Goal: Check status: Check status

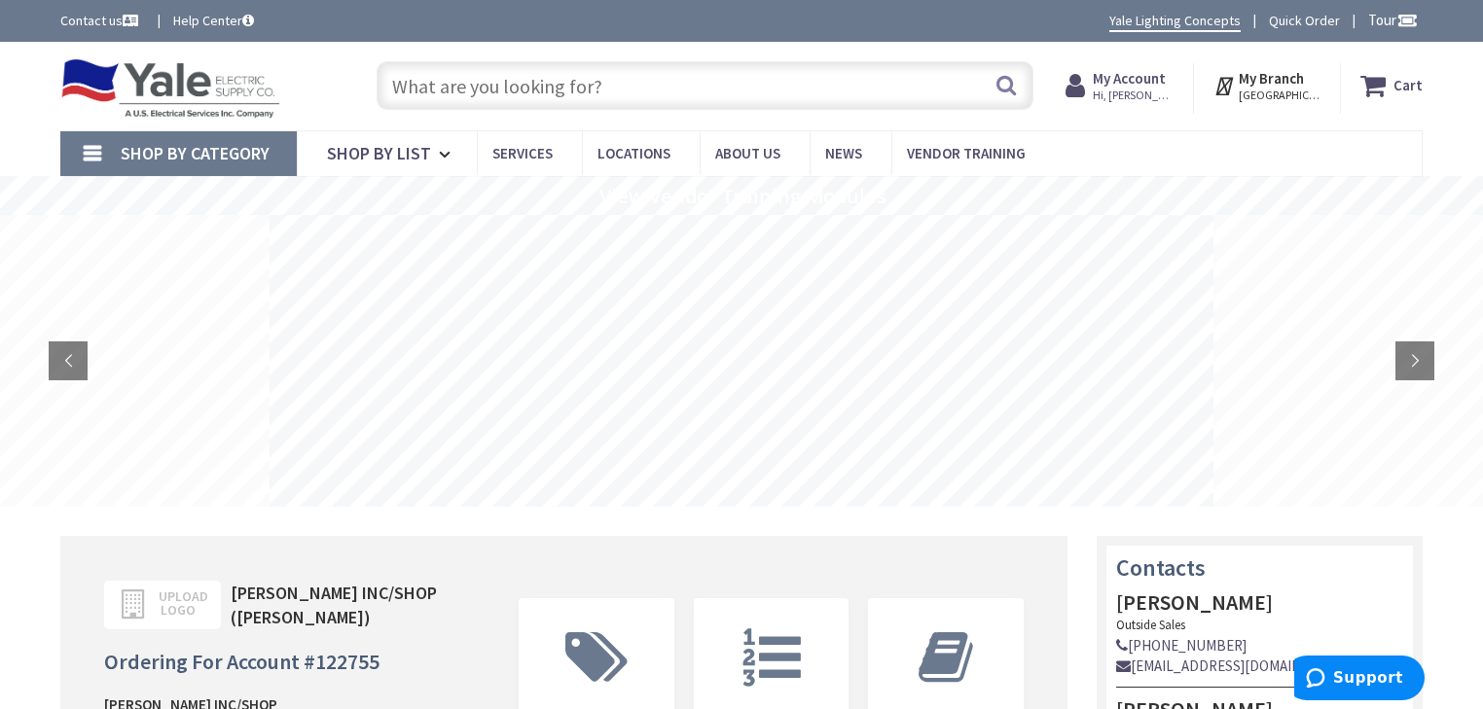
click at [1164, 76] on strong "My Account" at bounding box center [1129, 78] width 73 height 18
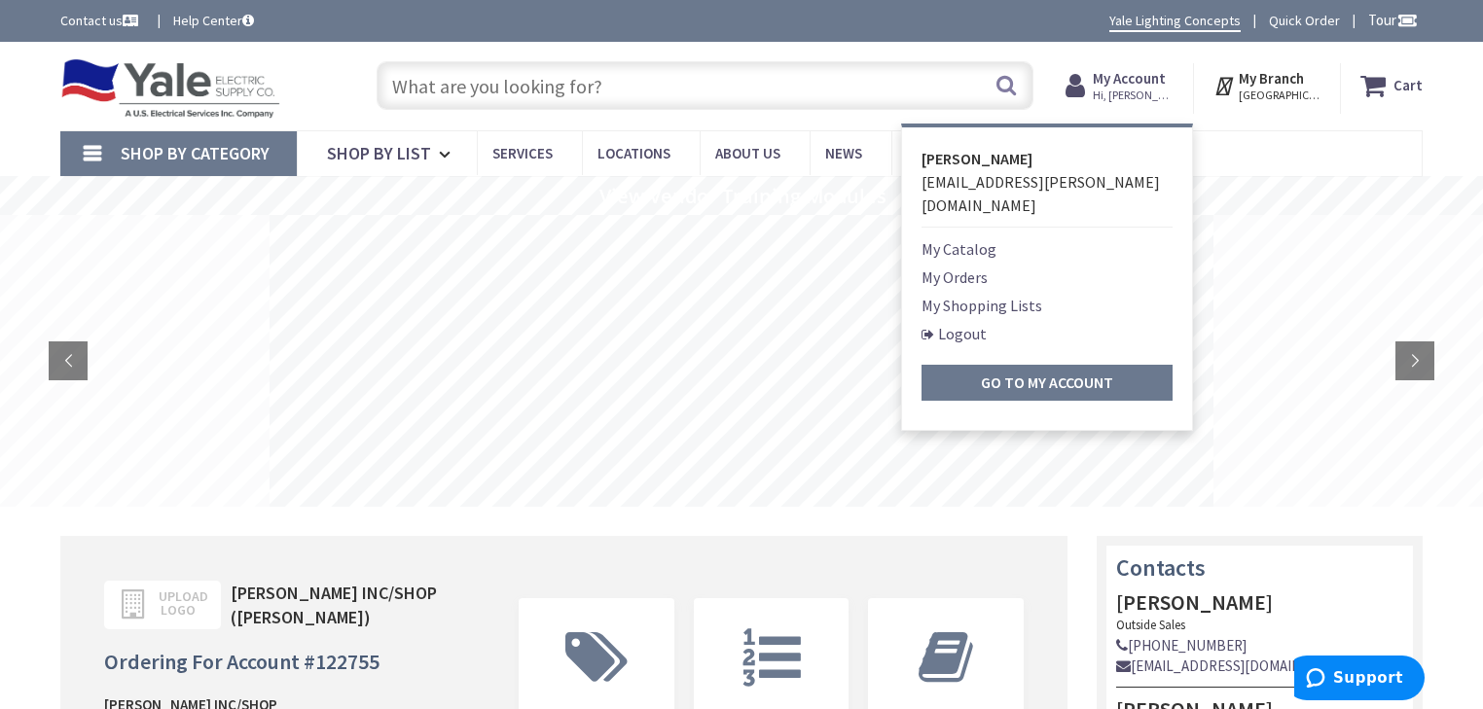
click at [988, 266] on link "My Orders" at bounding box center [954, 277] width 66 height 23
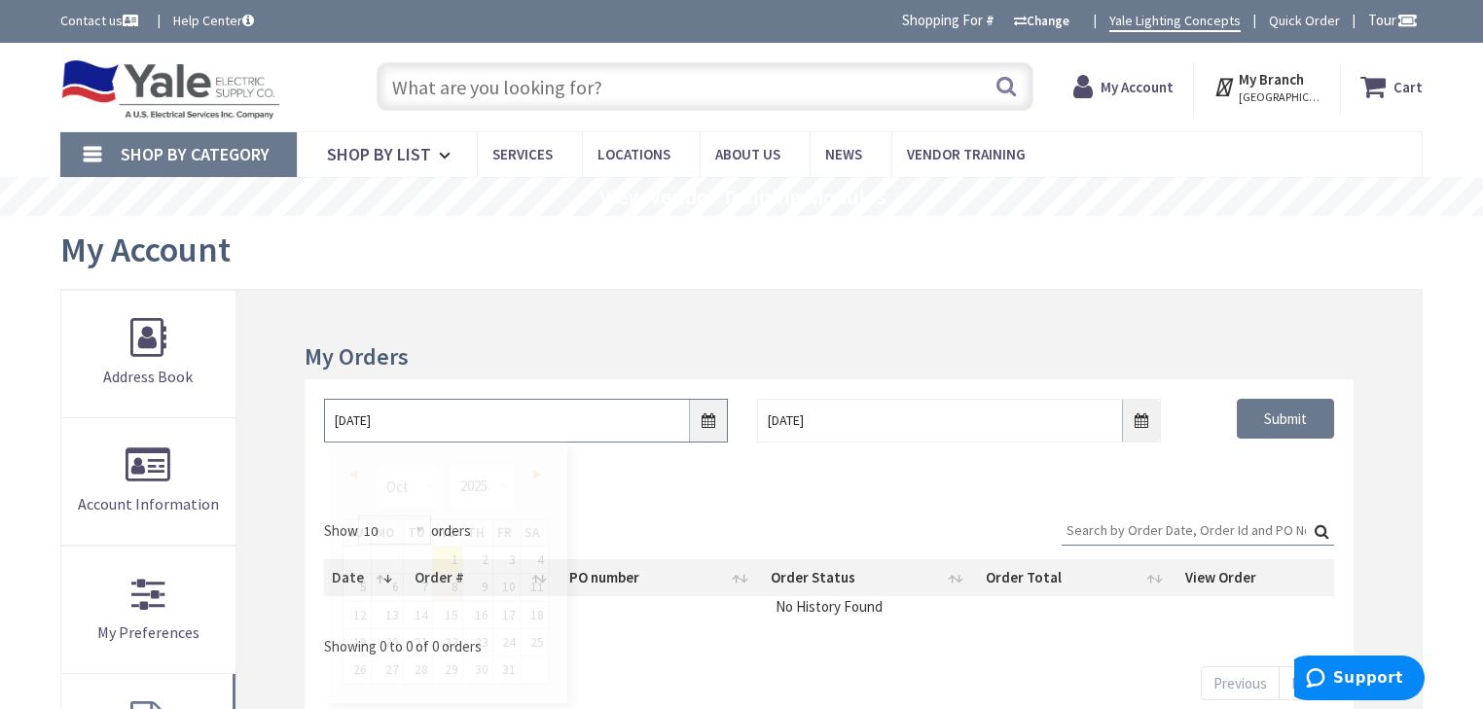
click at [715, 424] on input "[DATE]" at bounding box center [526, 421] width 404 height 44
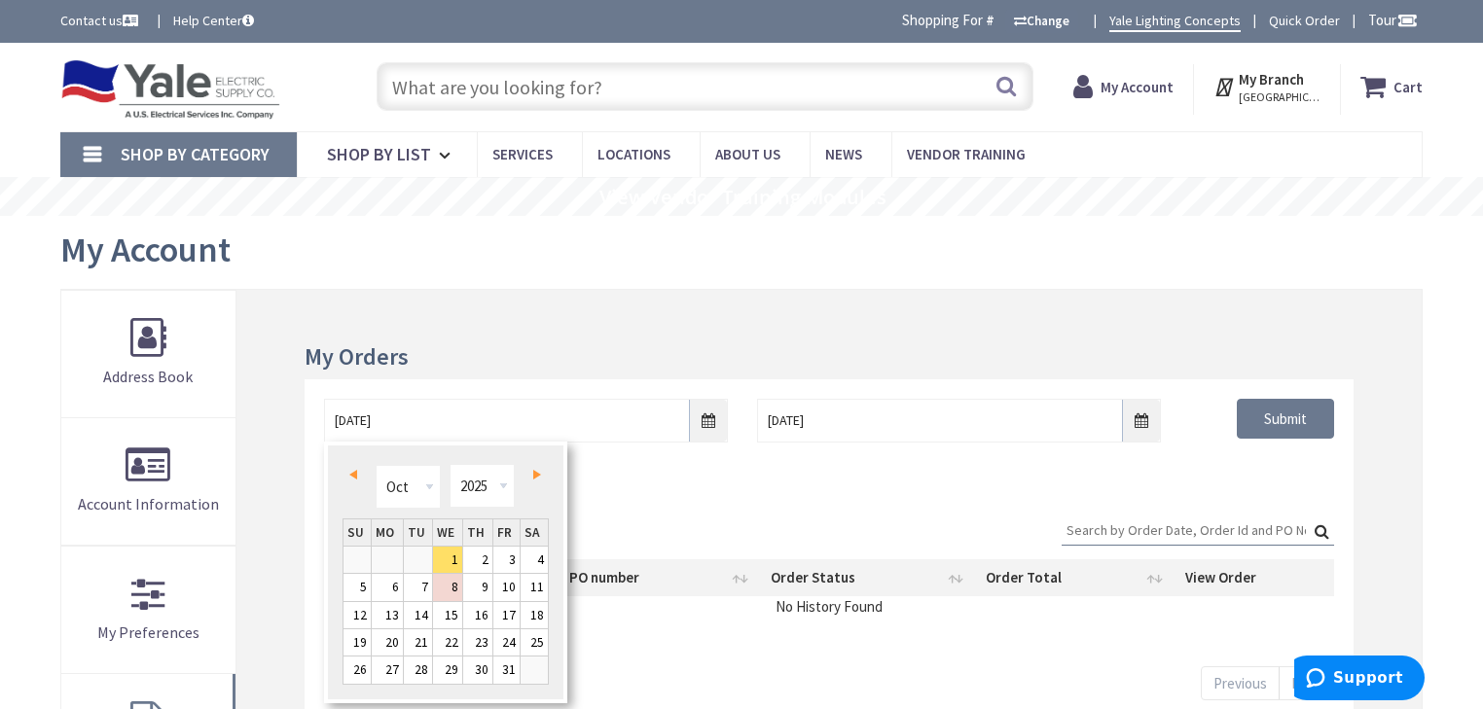
click at [358, 480] on link "Prev" at bounding box center [357, 475] width 26 height 26
click at [356, 479] on link "Prev" at bounding box center [357, 475] width 26 height 26
click at [355, 479] on span "Prev" at bounding box center [353, 475] width 8 height 10
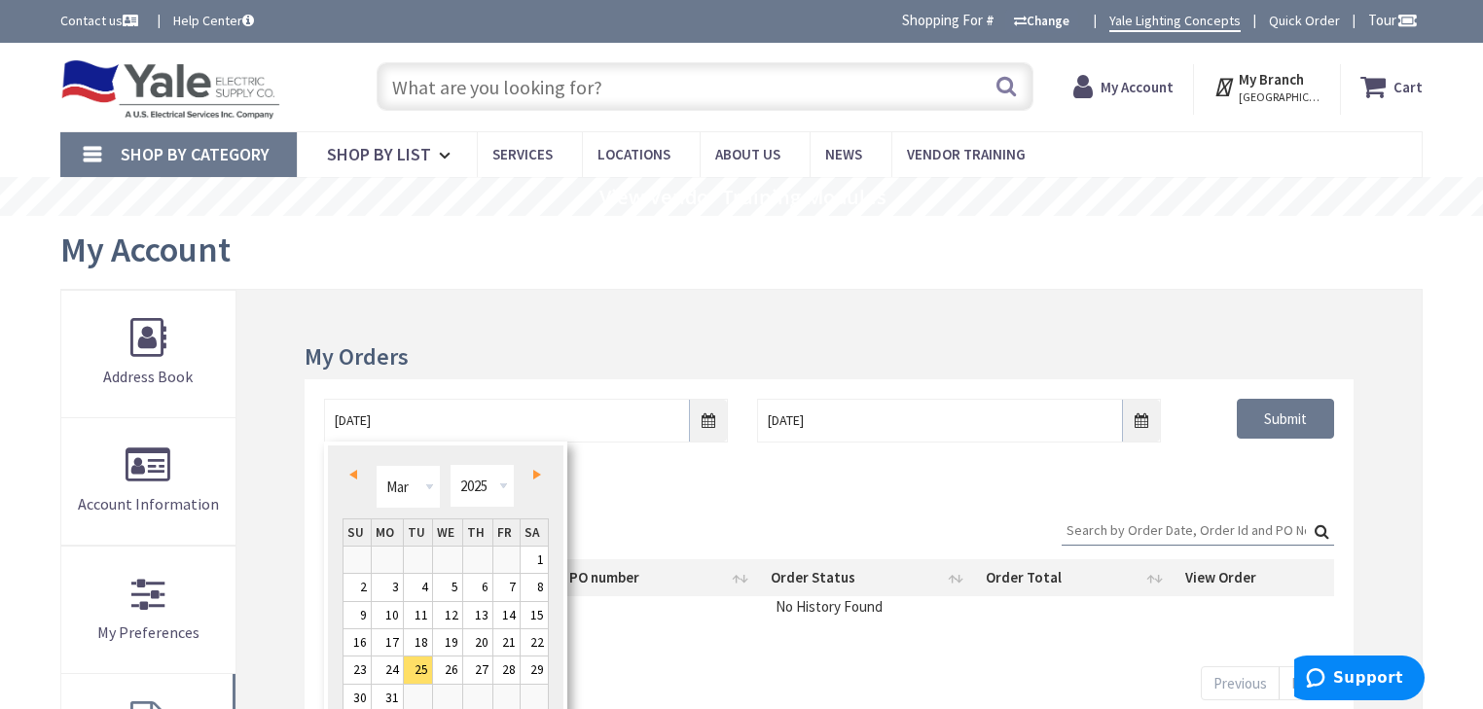
click at [355, 479] on span "Prev" at bounding box center [353, 475] width 8 height 10
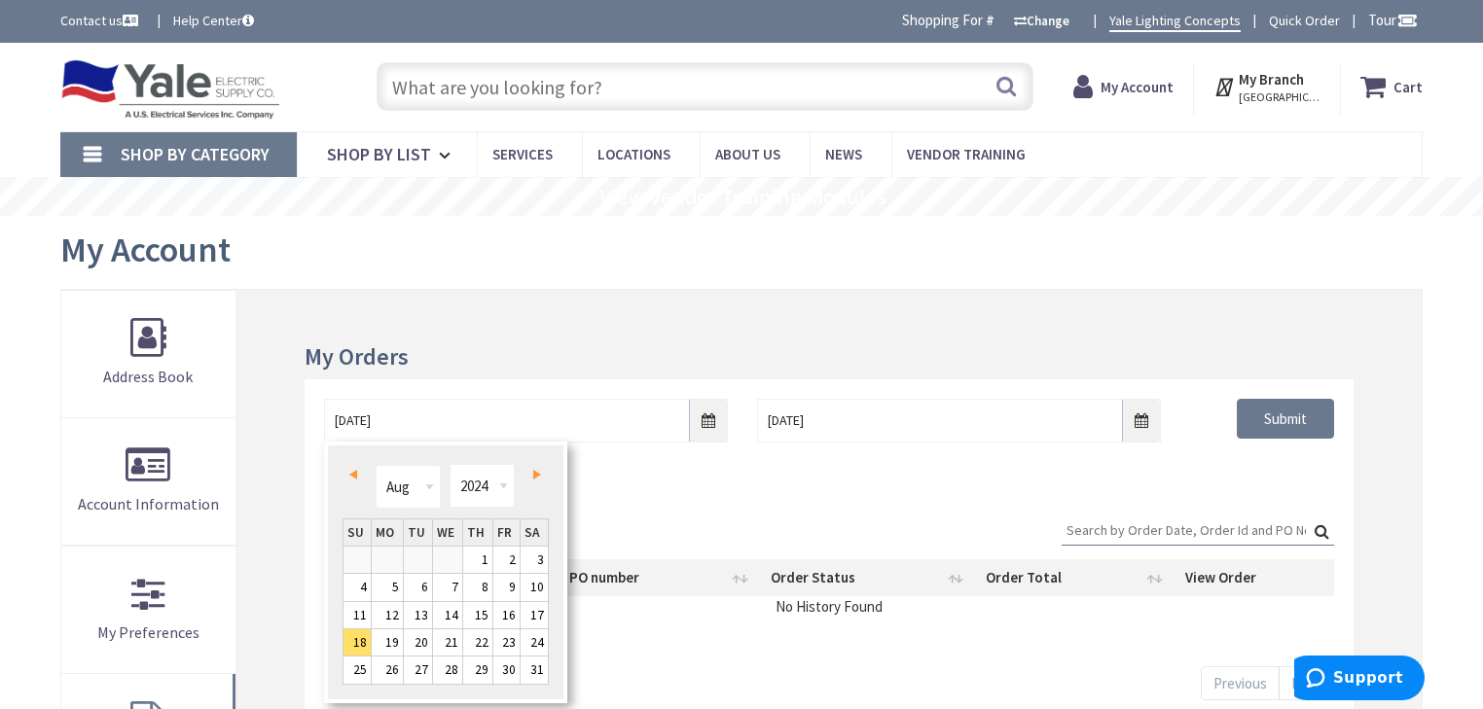
click at [355, 479] on span "Prev" at bounding box center [353, 475] width 8 height 10
click at [536, 559] on link "1" at bounding box center [534, 560] width 27 height 26
type input "[DATE]"
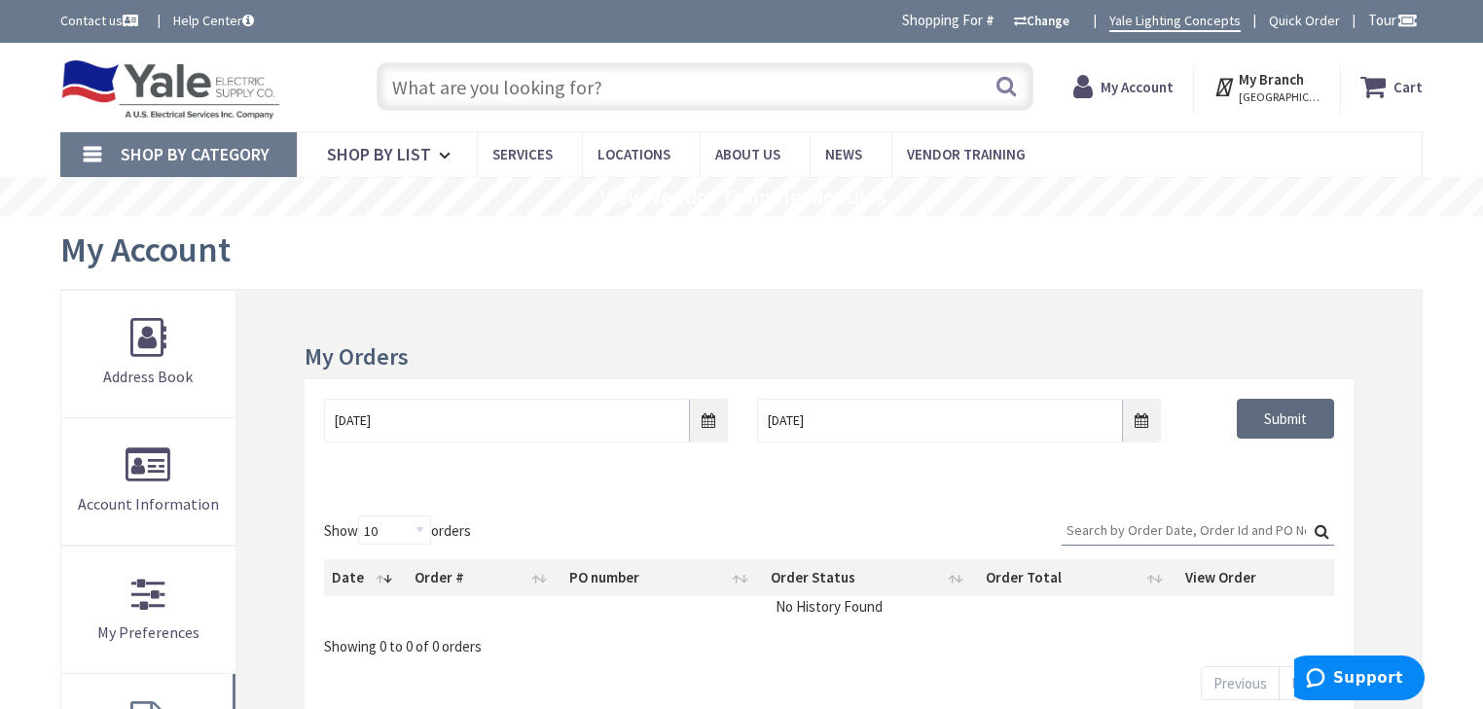
drag, startPoint x: 1314, startPoint y: 419, endPoint x: 1308, endPoint y: 407, distance: 13.9
click at [1315, 416] on input "Submit" at bounding box center [1285, 419] width 97 height 41
click at [1101, 519] on input "Search:" at bounding box center [1198, 530] width 272 height 29
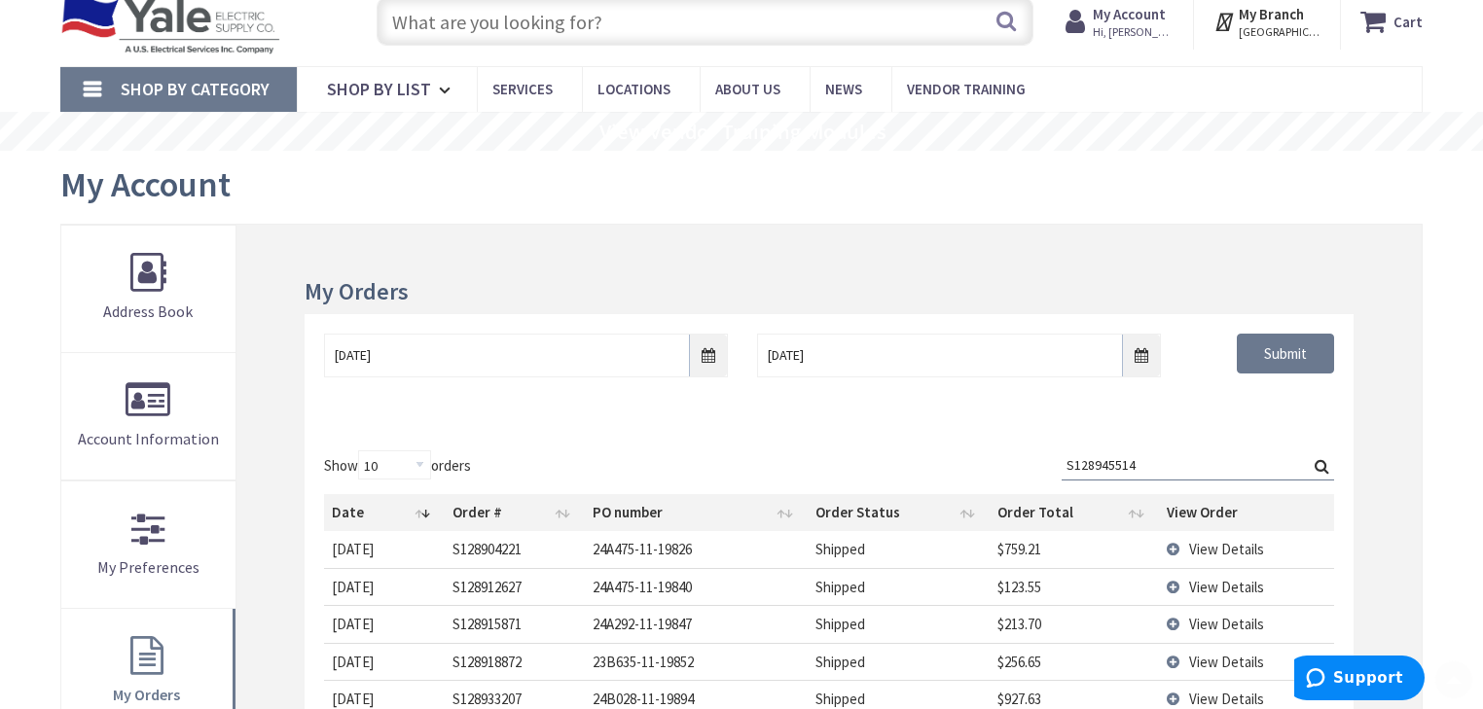
scroll to position [234, 0]
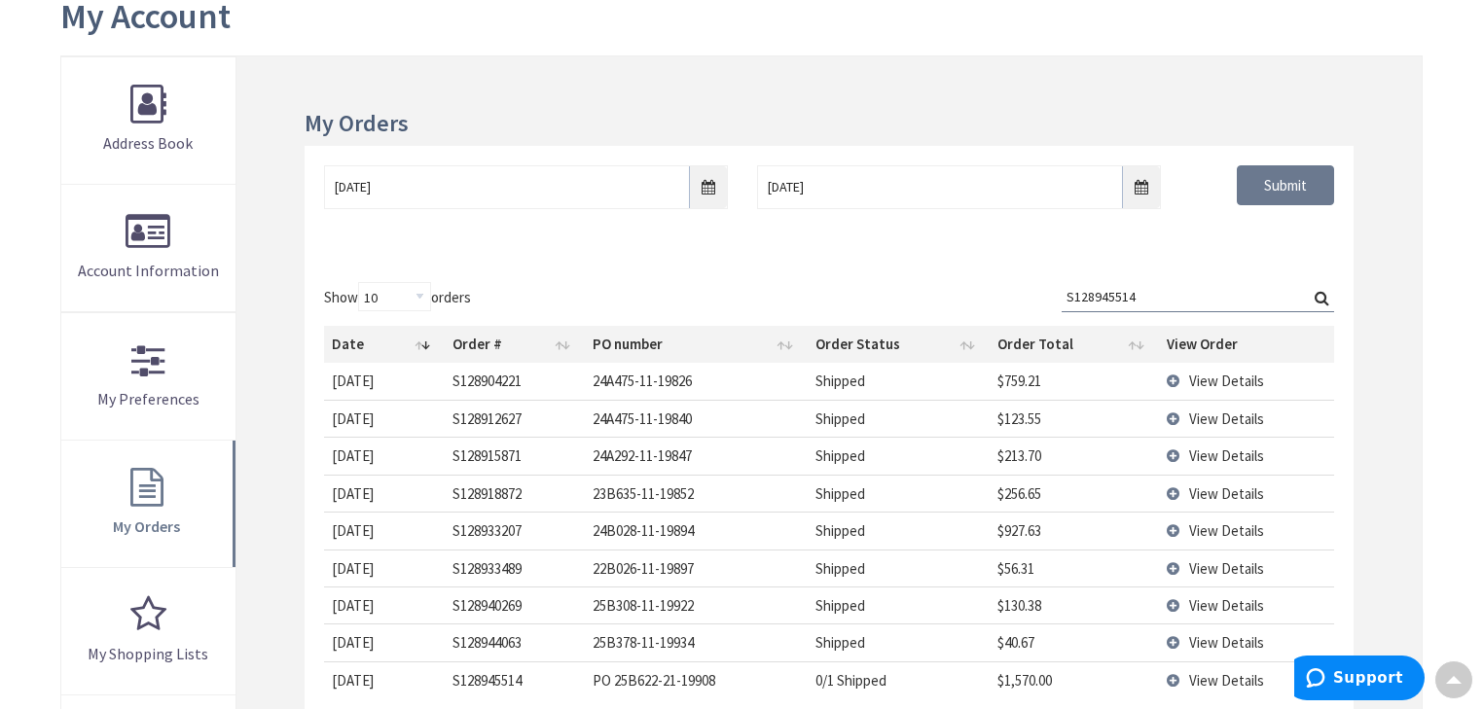
type input "S128945514"
click at [1234, 676] on span "View Details" at bounding box center [1226, 680] width 75 height 18
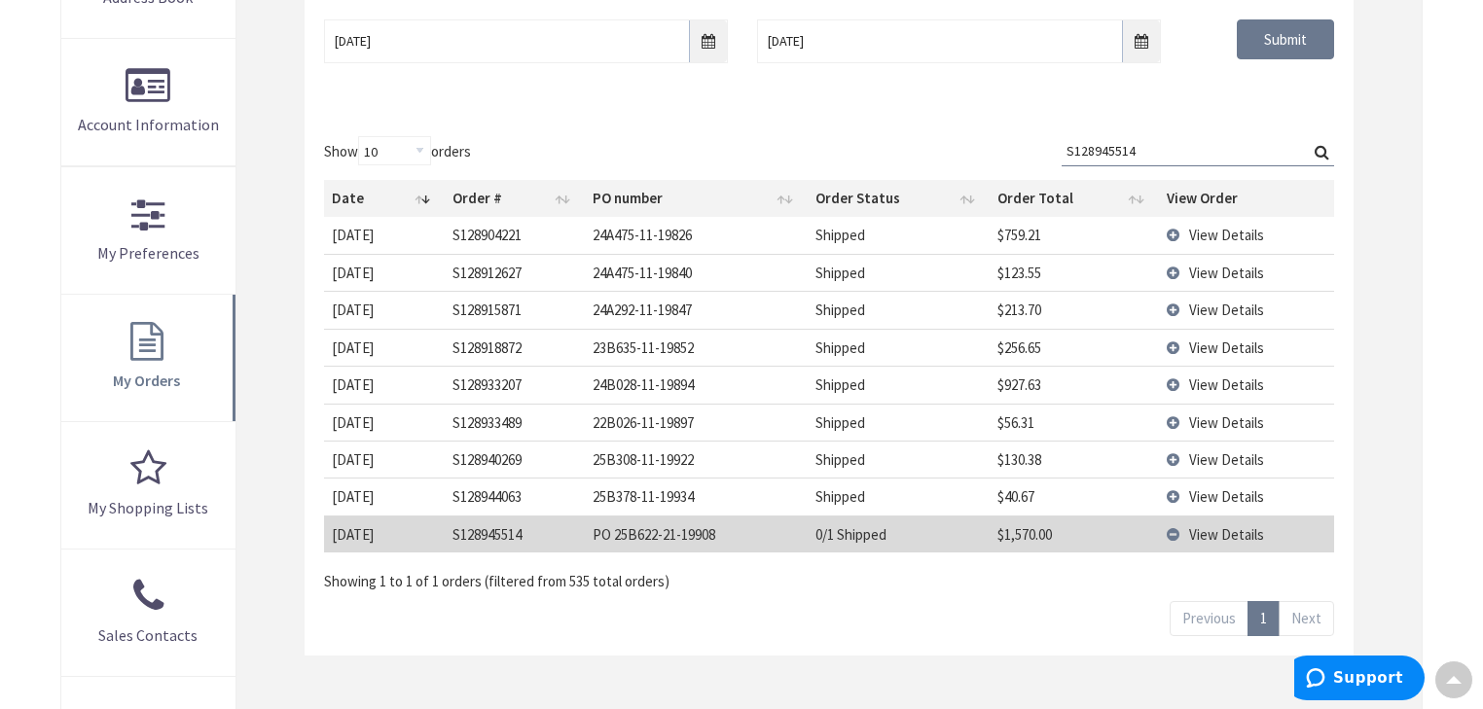
scroll to position [389, 0]
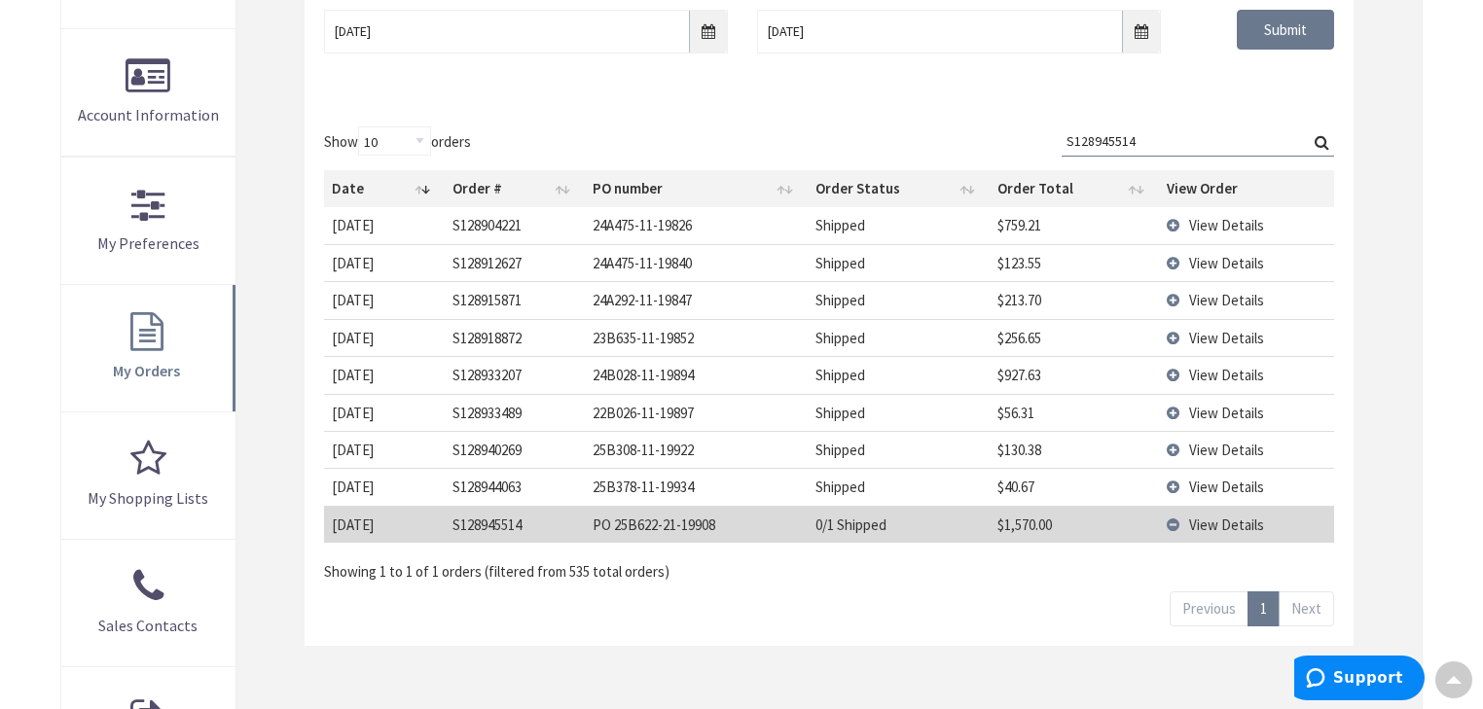
click at [1189, 520] on span "View Details" at bounding box center [1226, 525] width 75 height 18
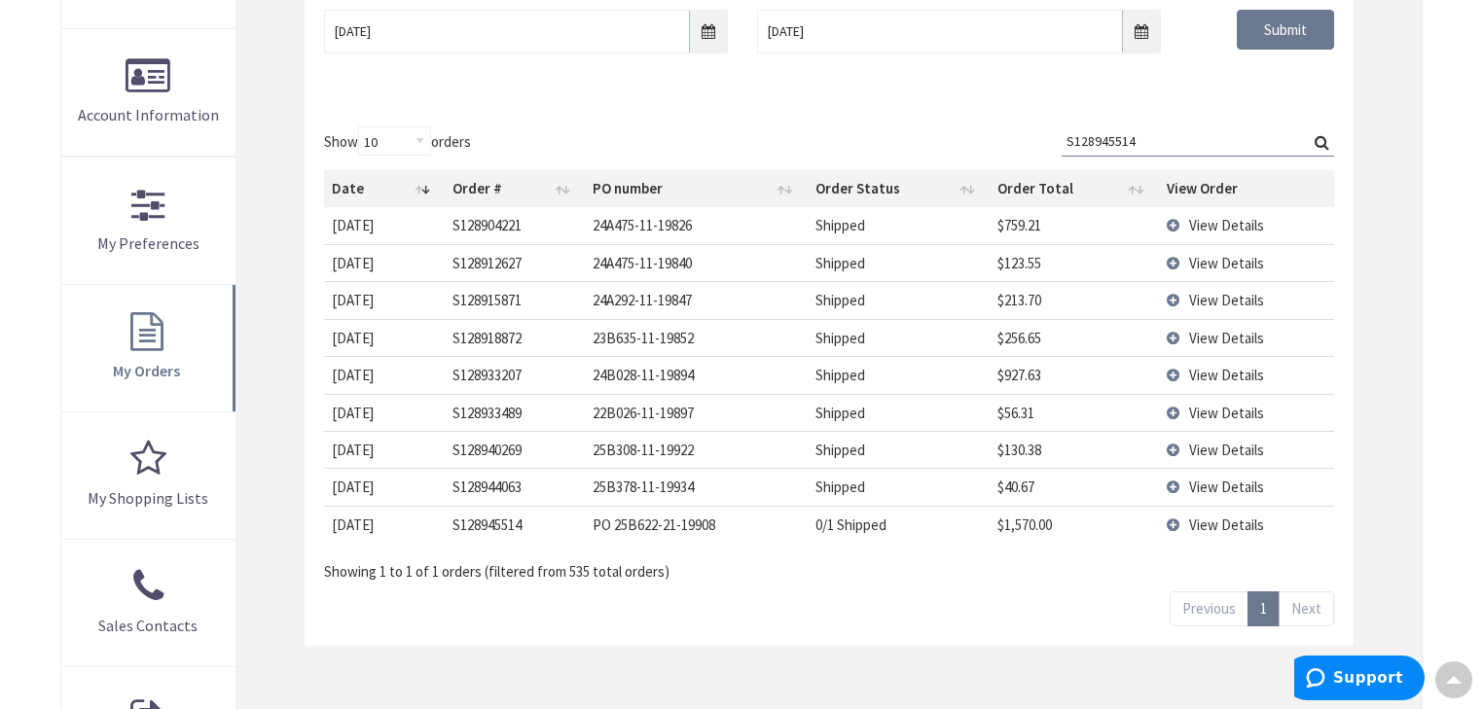
click at [1189, 520] on span "View Details" at bounding box center [1226, 525] width 75 height 18
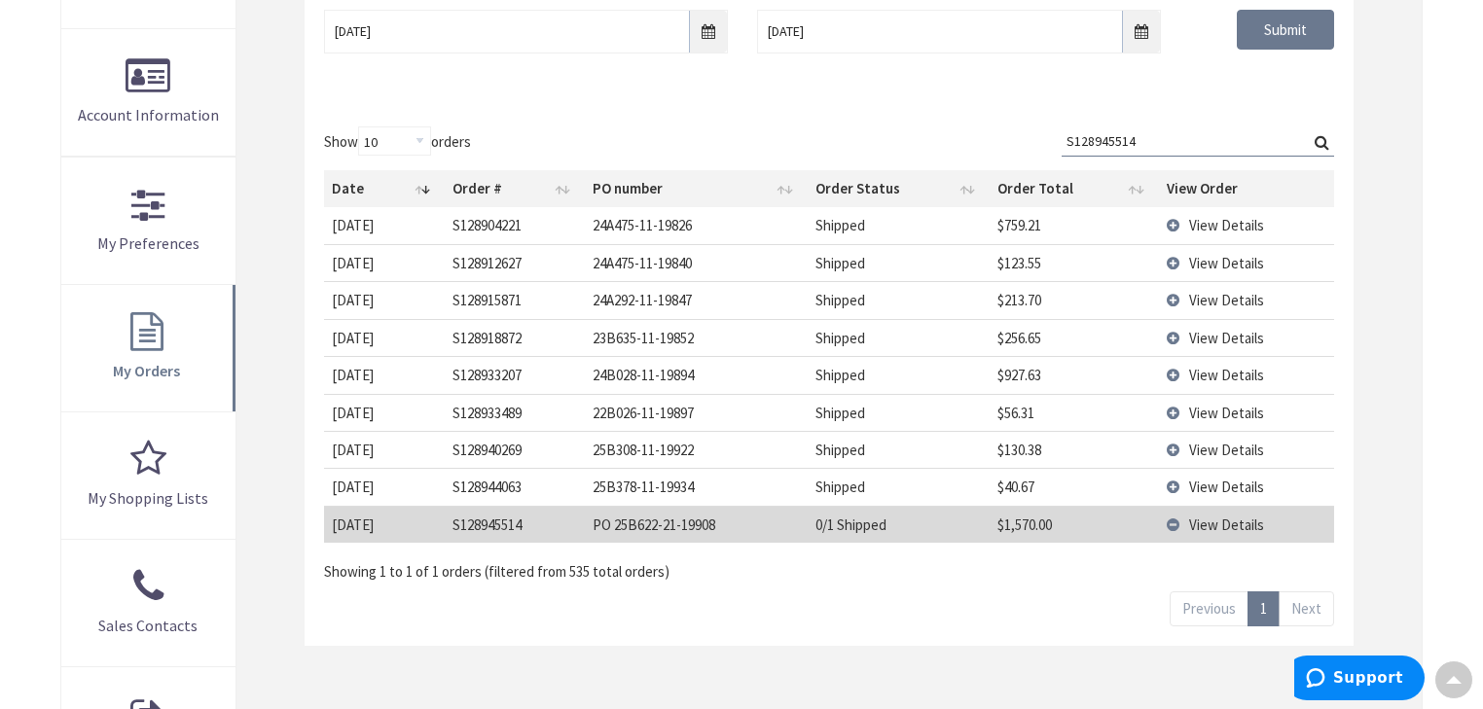
click at [1189, 520] on span "View Details" at bounding box center [1226, 525] width 75 height 18
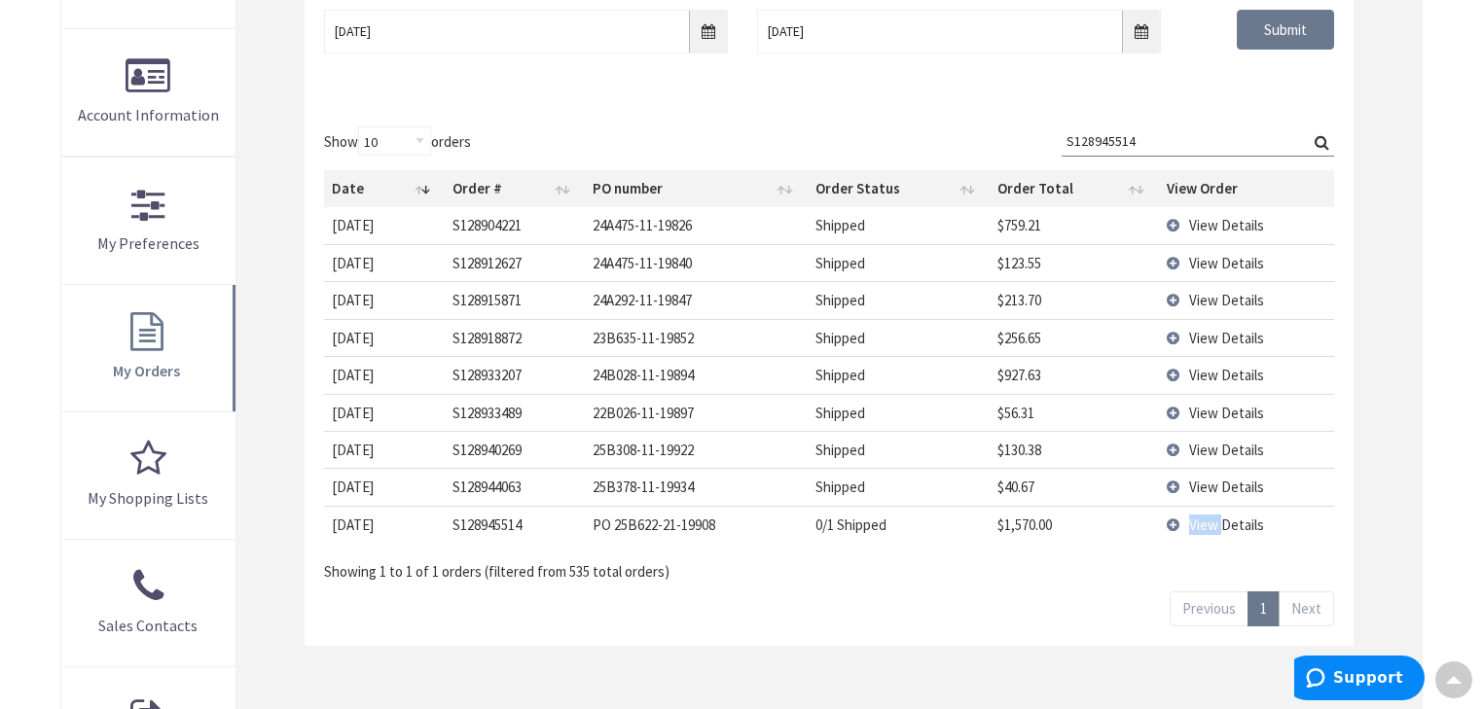
click at [1189, 520] on span "View Details" at bounding box center [1226, 525] width 75 height 18
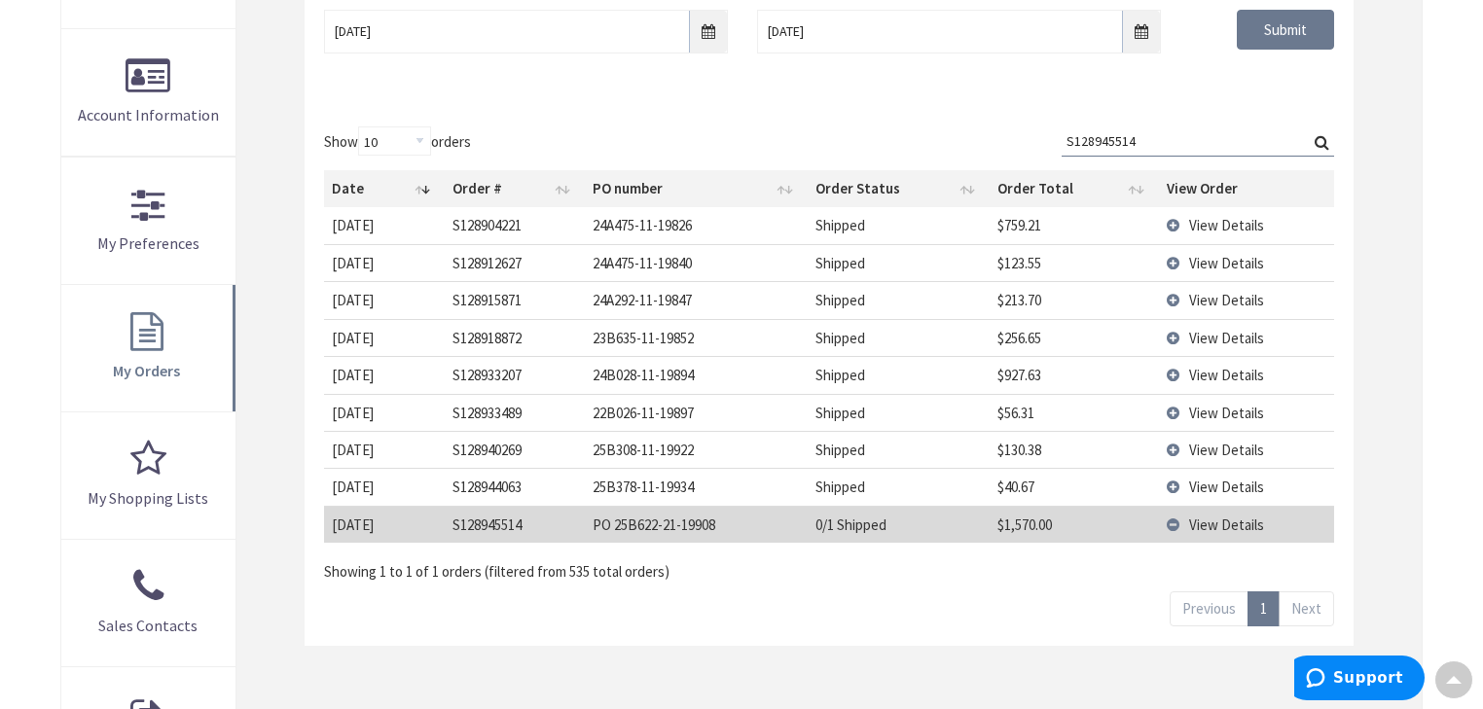
click at [484, 522] on td "S128945514" at bounding box center [515, 524] width 140 height 37
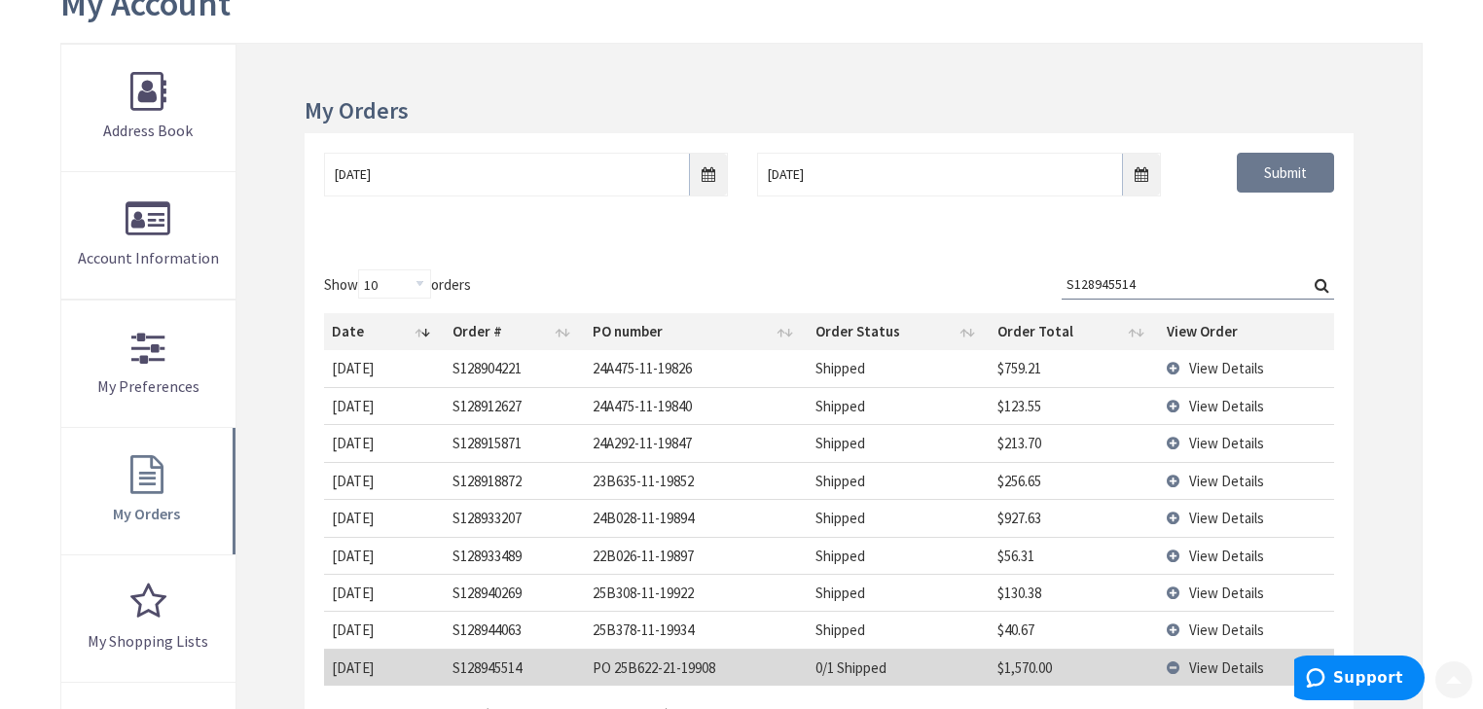
scroll to position [701, 0]
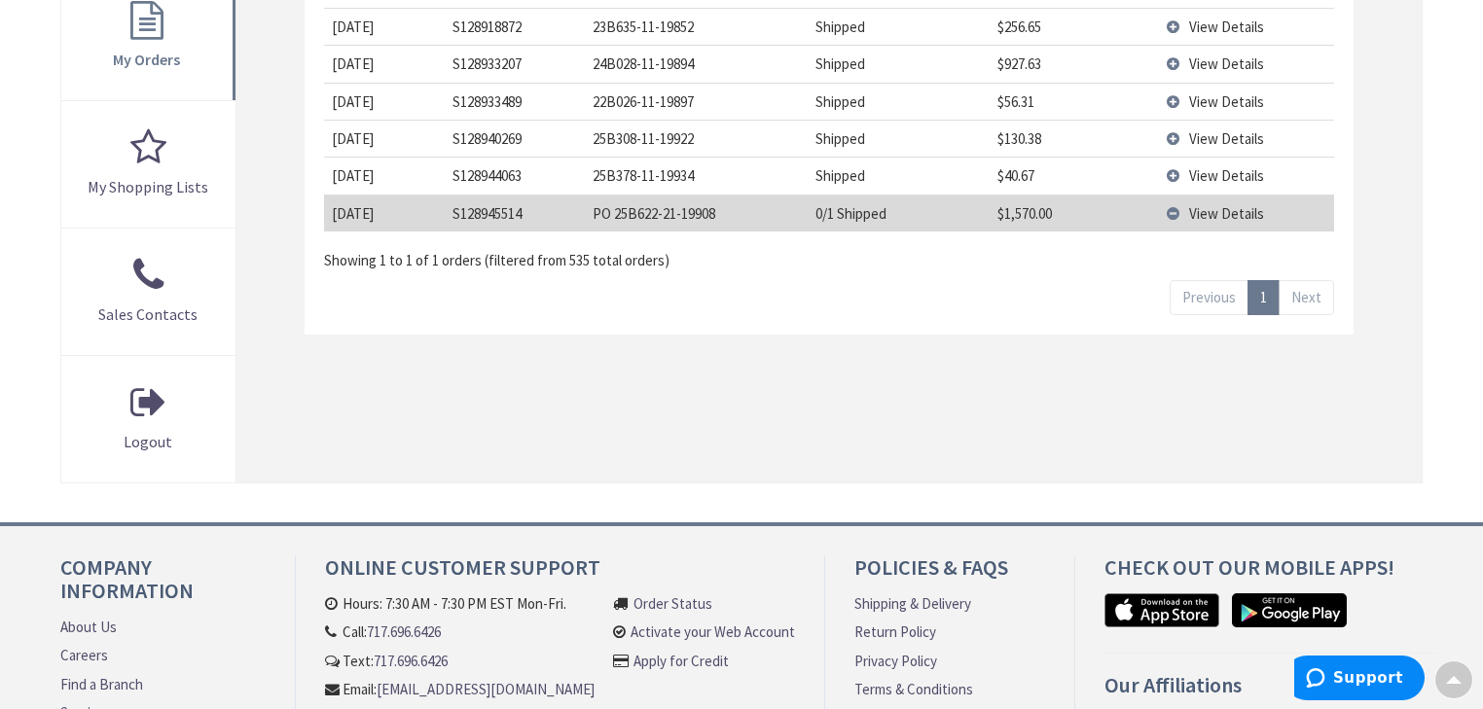
click at [1181, 213] on td "View Details" at bounding box center [1247, 213] width 176 height 37
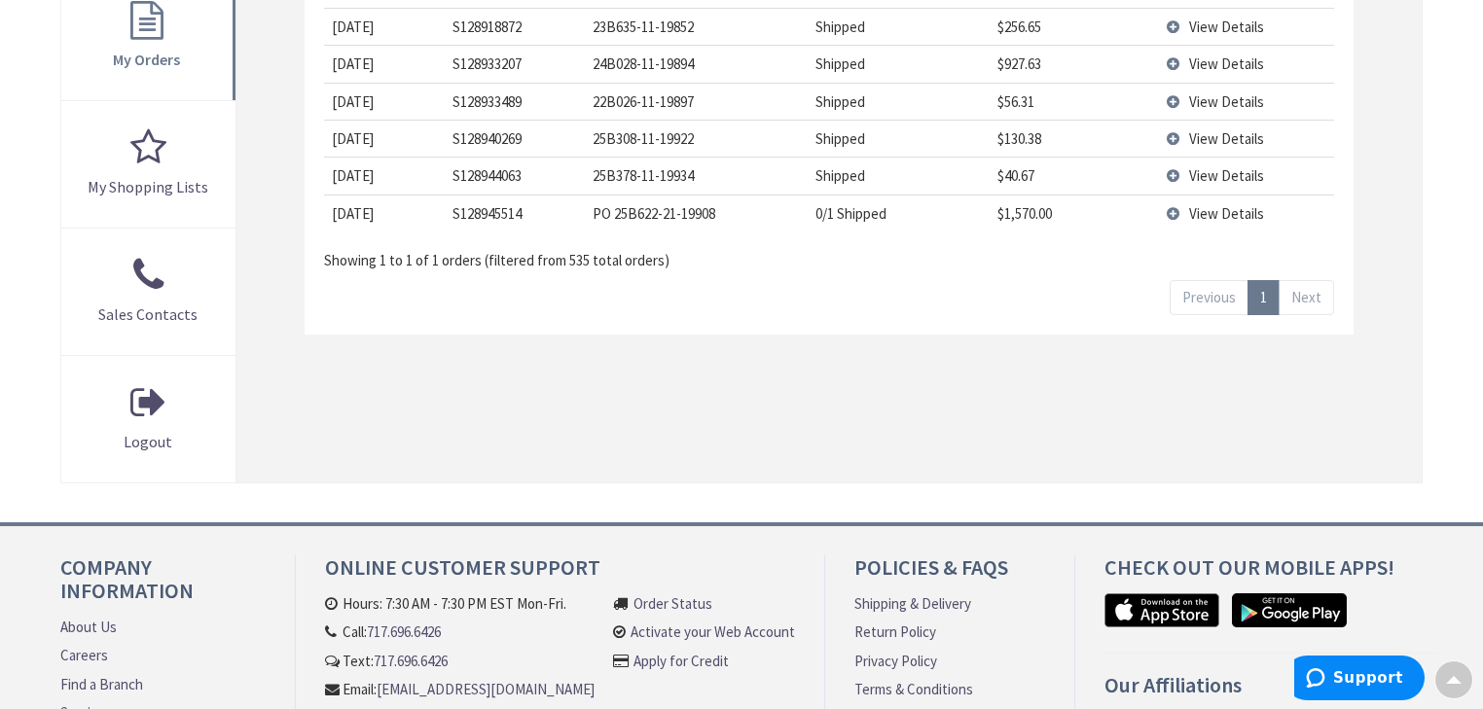
click at [1179, 217] on td "View Details" at bounding box center [1247, 213] width 176 height 37
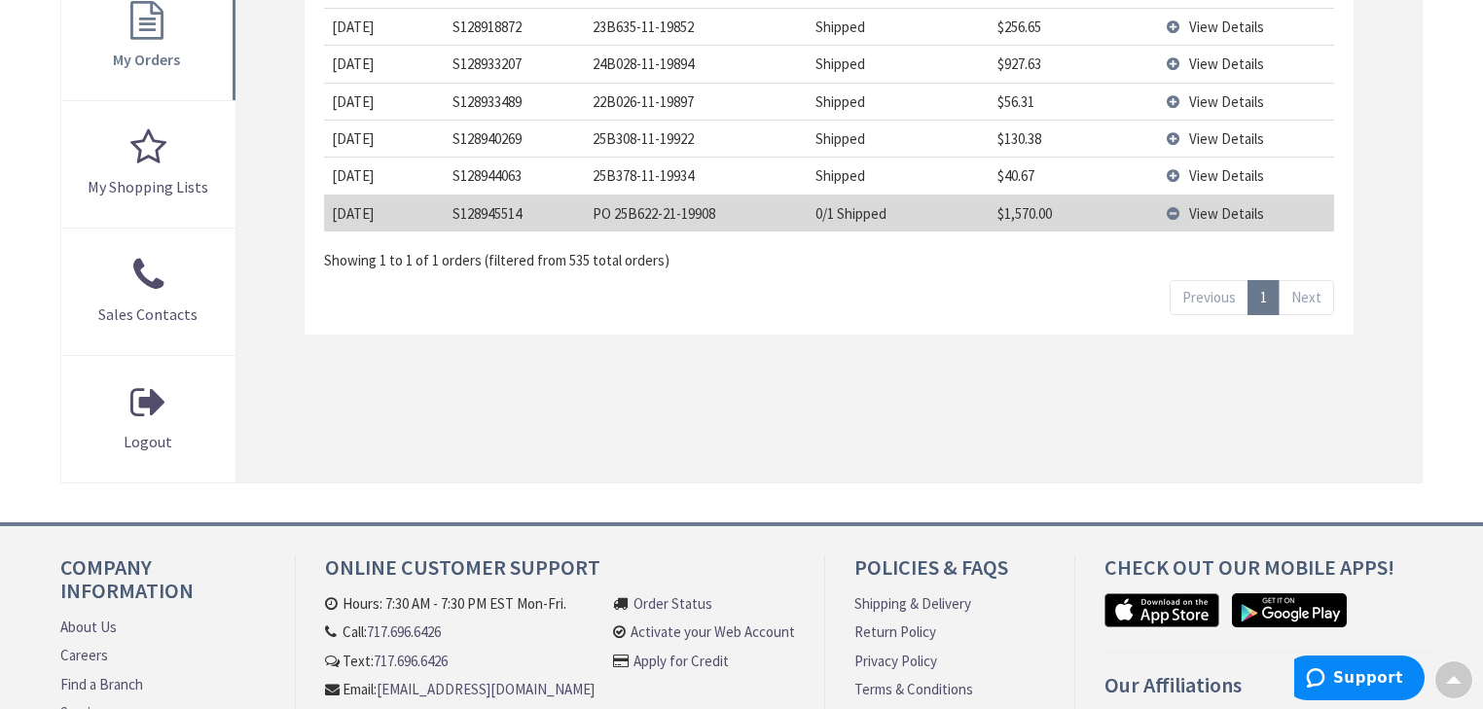
click at [1312, 303] on link "Next" at bounding box center [1306, 297] width 55 height 34
